Goal: Navigation & Orientation: Find specific page/section

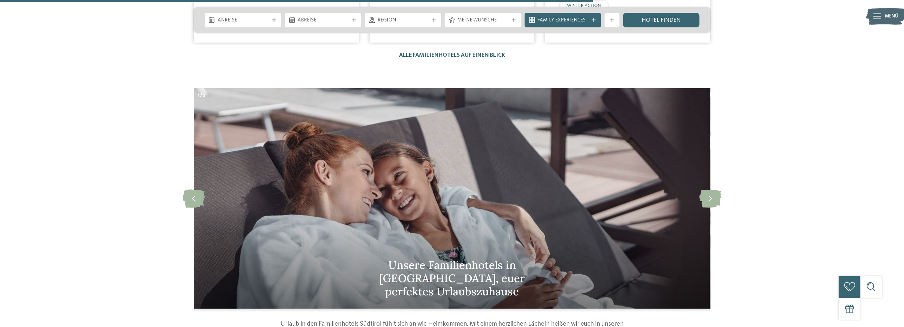
scroll to position [2048, 0]
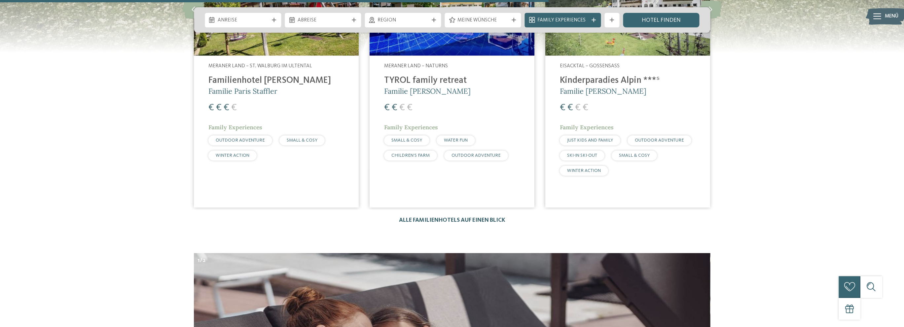
click at [481, 218] on link "Alle Familienhotels auf einen Blick" at bounding box center [452, 221] width 106 height 6
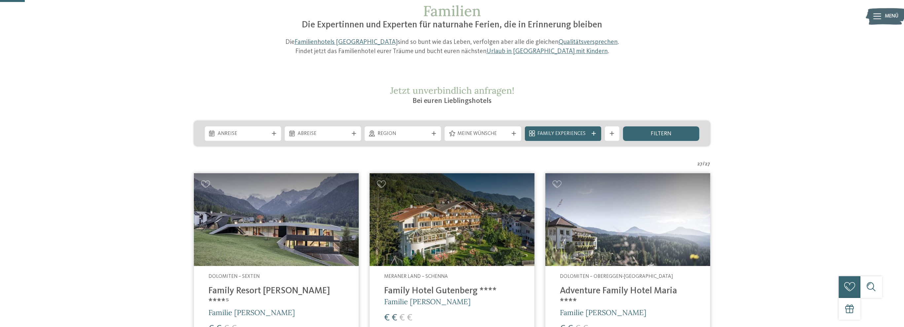
scroll to position [132, 0]
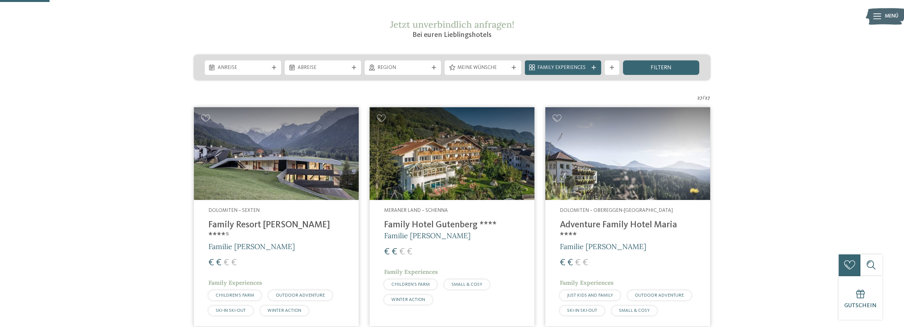
click at [268, 174] on img at bounding box center [276, 153] width 165 height 93
click at [240, 216] on div "Dolomiten – Sexten Family Resort [PERSON_NAME] ****ˢ Familie [PERSON_NAME] € € …" at bounding box center [276, 263] width 165 height 127
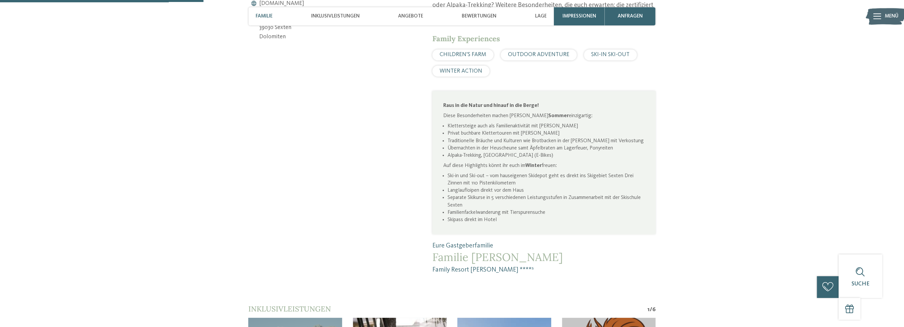
scroll to position [595, 0]
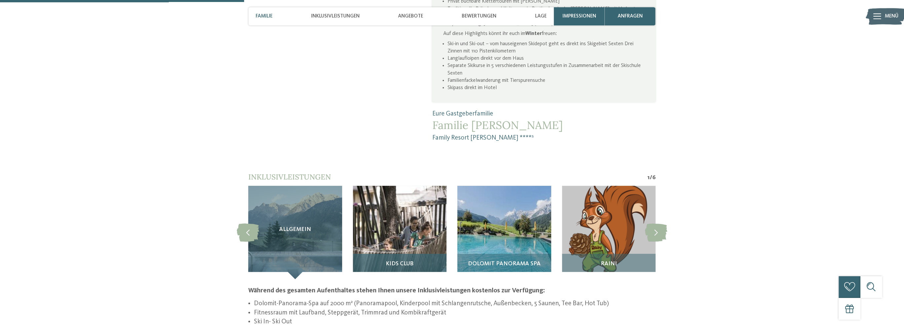
click at [408, 214] on img at bounding box center [399, 232] width 93 height 93
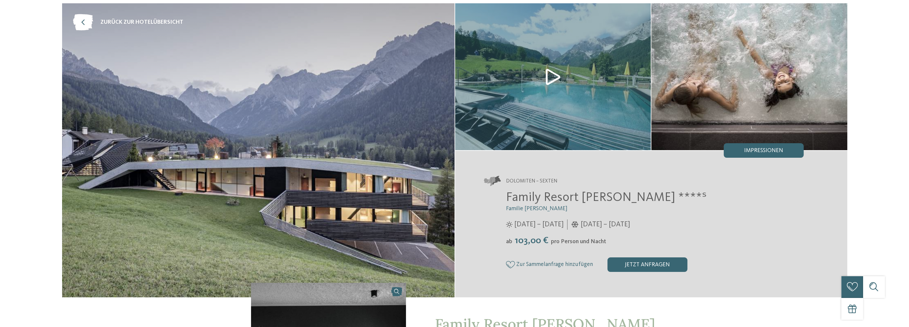
scroll to position [0, 0]
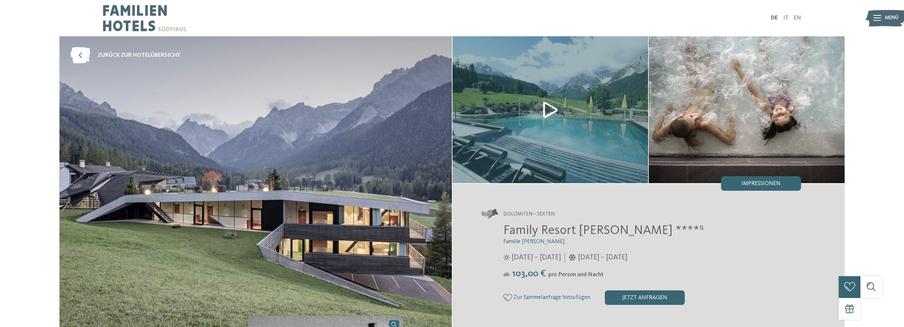
click at [546, 110] on img at bounding box center [551, 109] width 196 height 147
